Goal: Navigation & Orientation: Go to known website

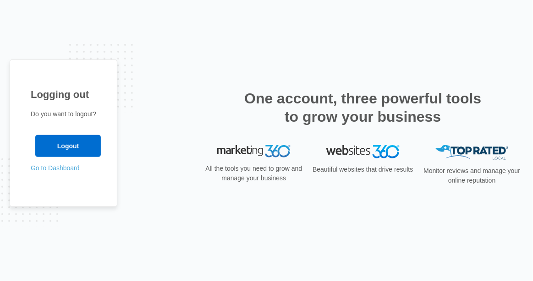
click at [67, 170] on link "Go to Dashboard" at bounding box center [55, 167] width 49 height 7
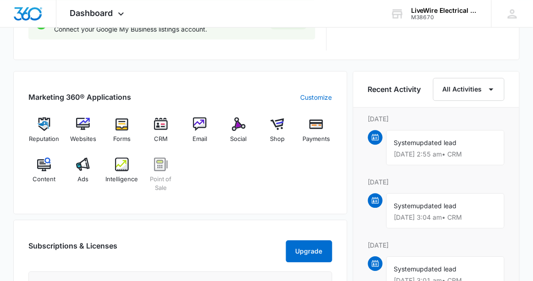
scroll to position [537, 0]
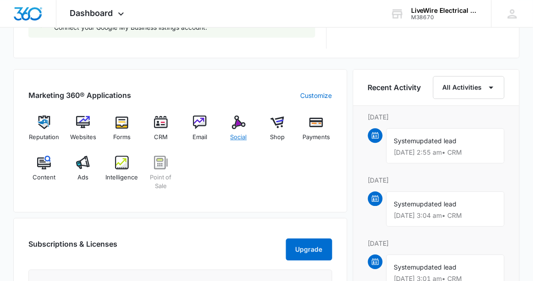
click at [242, 121] on img at bounding box center [239, 122] width 14 height 14
